Goal: Navigation & Orientation: Find specific page/section

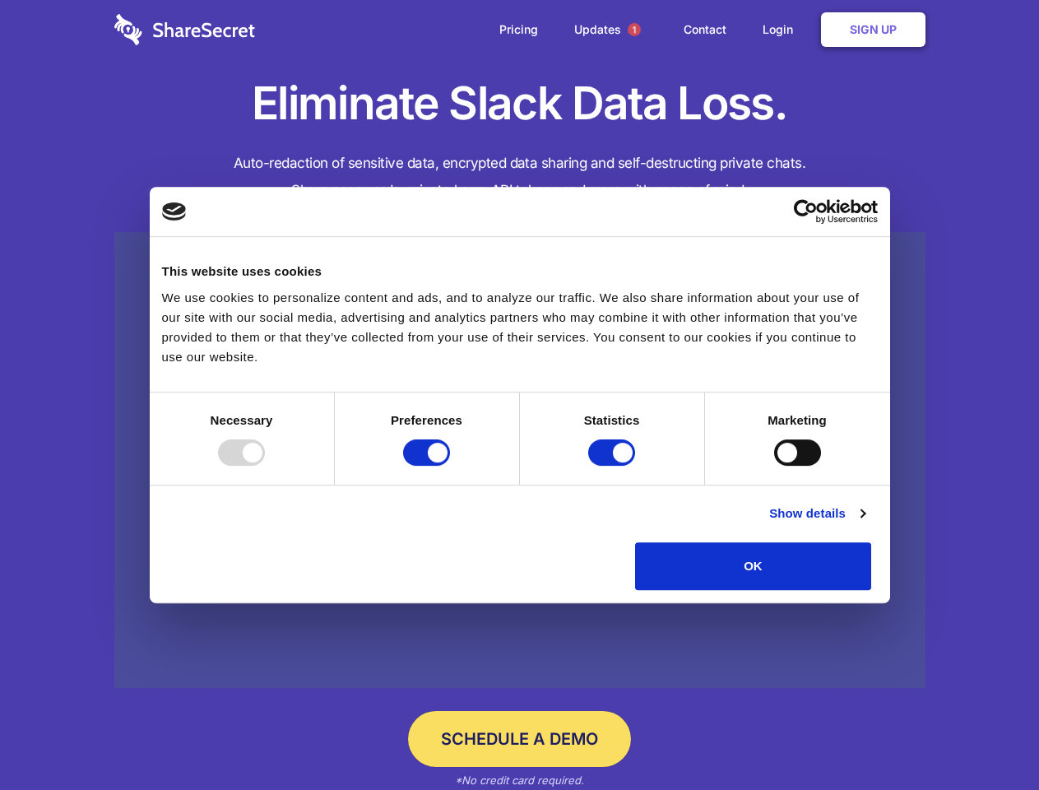
click at [265, 466] on div at bounding box center [241, 452] width 47 height 26
click at [450, 466] on input "Preferences" at bounding box center [426, 452] width 47 height 26
checkbox input "false"
click at [614, 466] on input "Statistics" at bounding box center [611, 452] width 47 height 26
checkbox input "false"
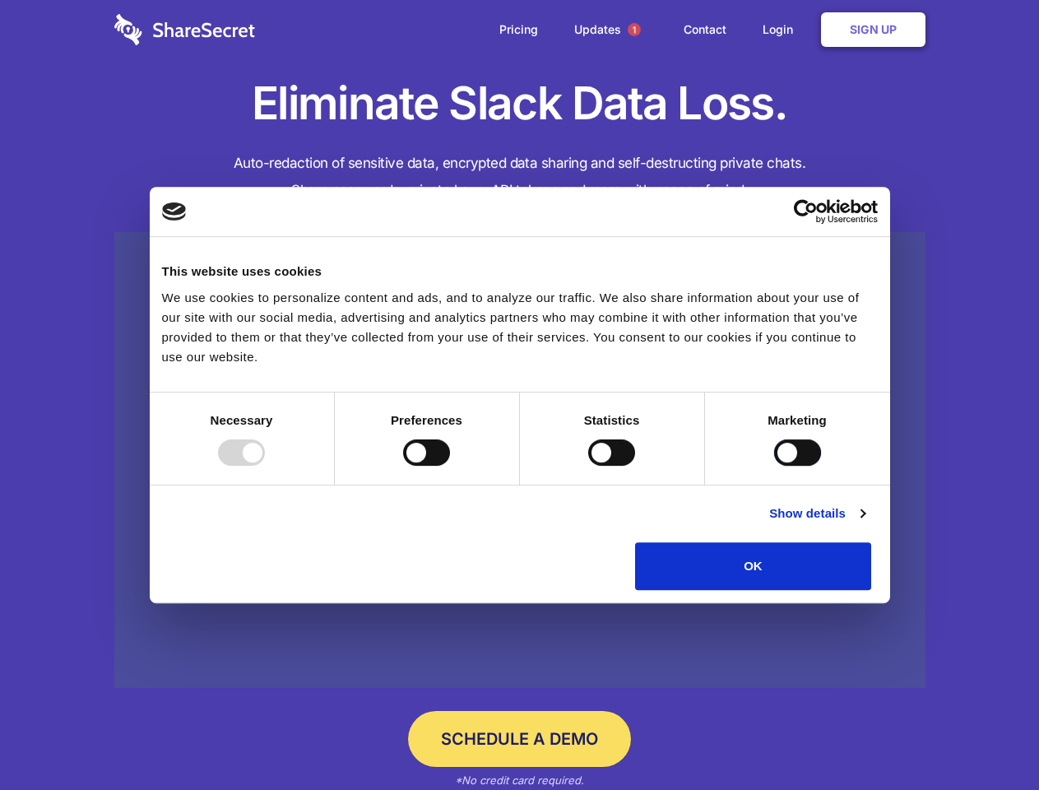
click at [774, 466] on input "Marketing" at bounding box center [797, 452] width 47 height 26
checkbox input "true"
click at [865, 523] on link "Show details" at bounding box center [816, 514] width 95 height 20
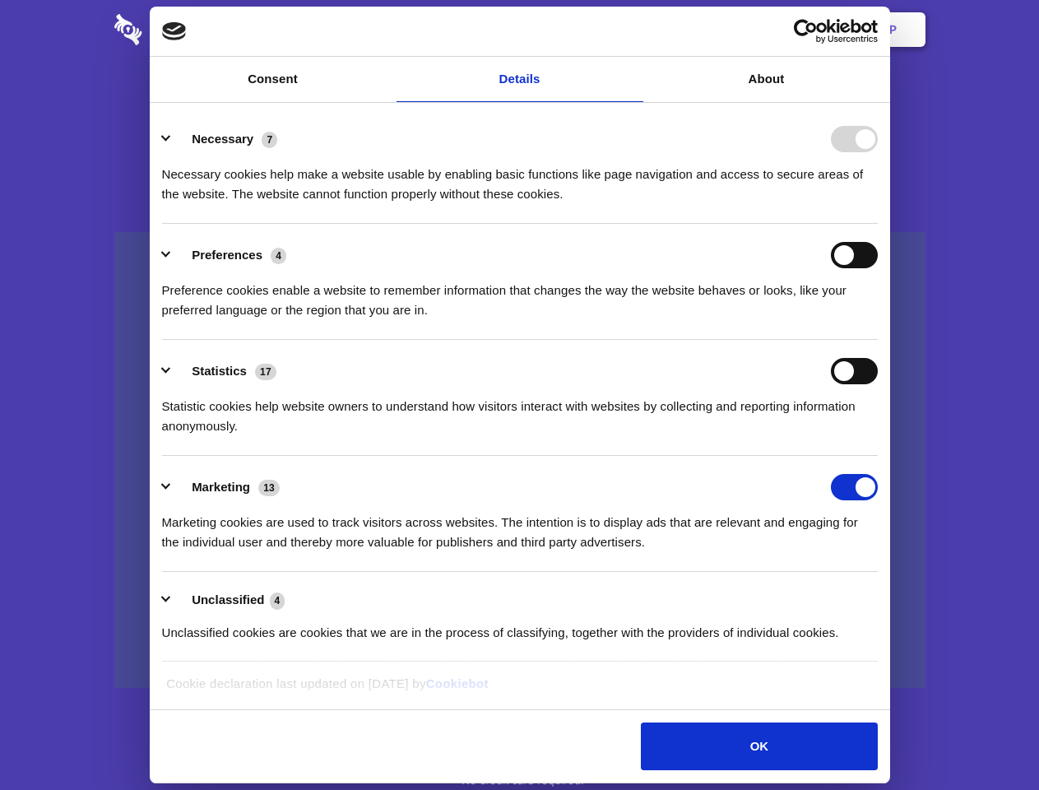
click at [878, 224] on li "Necessary 7 Necessary cookies help make a website usable by enabling basic func…" at bounding box center [520, 166] width 716 height 116
click at [634, 30] on span "1" at bounding box center [634, 29] width 13 height 13
